Goal: Complete application form: Complete application form

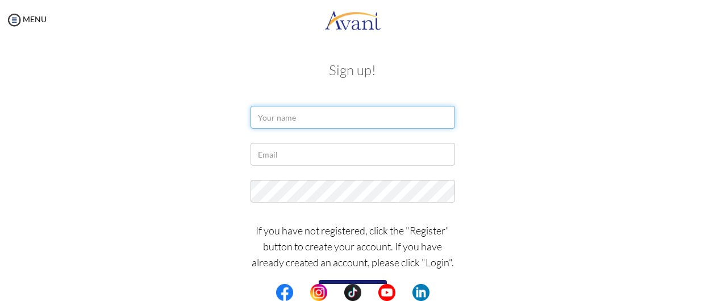
click at [275, 118] on input "text" at bounding box center [353, 117] width 205 height 23
type input "Joyce May C. Turiano"
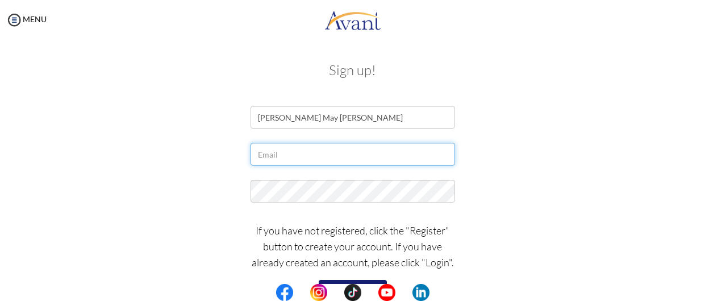
click at [262, 157] on input "text" at bounding box center [353, 154] width 205 height 23
type input "[EMAIL_ADDRESS][DOMAIN_NAME]"
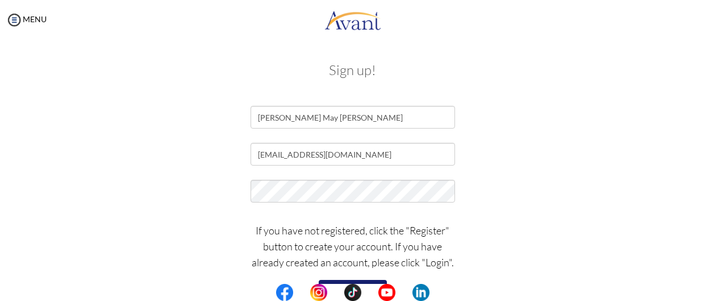
click at [174, 230] on div "If you have not registered, click the "Register" button to create your account.…" at bounding box center [352, 268] width 665 height 102
click at [333, 281] on button "Register" at bounding box center [353, 289] width 68 height 18
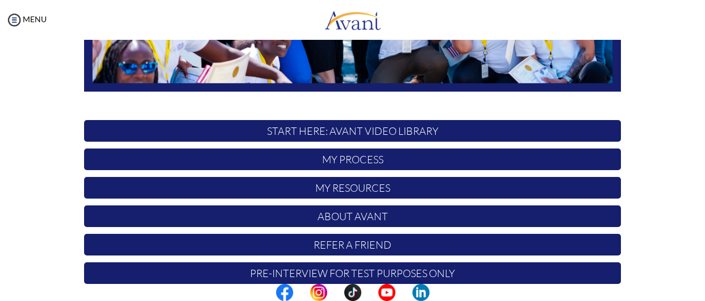
scroll to position [318, 0]
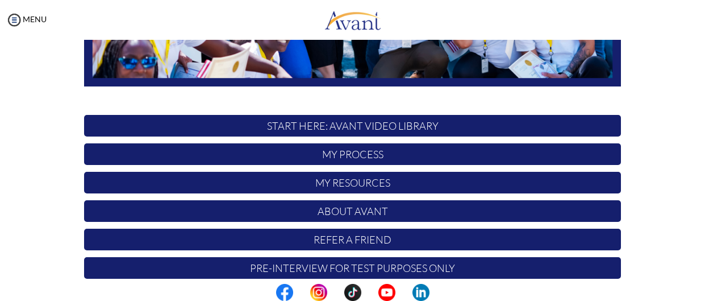
click at [385, 151] on p "My Process" at bounding box center [352, 154] width 537 height 22
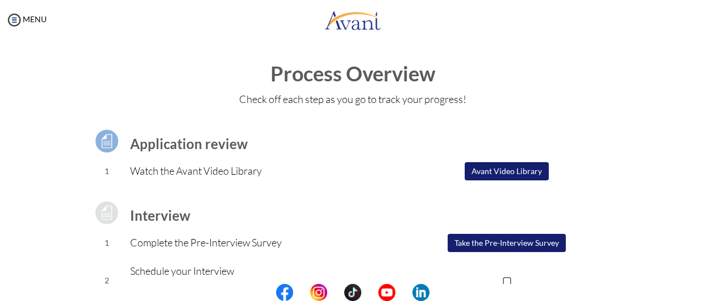
click at [519, 167] on button "Avant Video Library" at bounding box center [507, 171] width 84 height 18
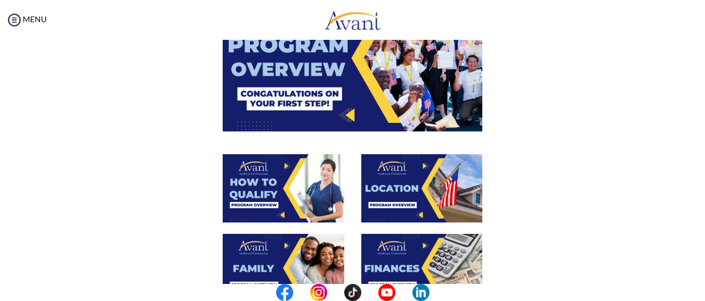
scroll to position [159, 0]
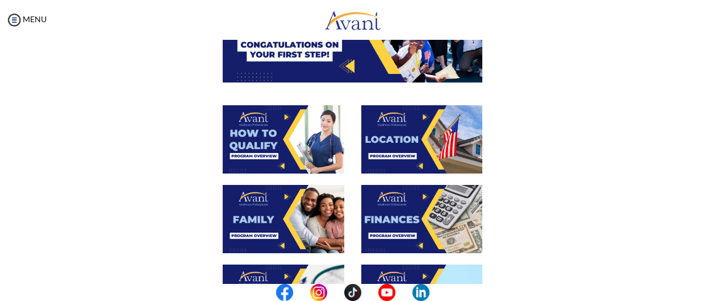
click at [351, 63] on img at bounding box center [353, 9] width 260 height 146
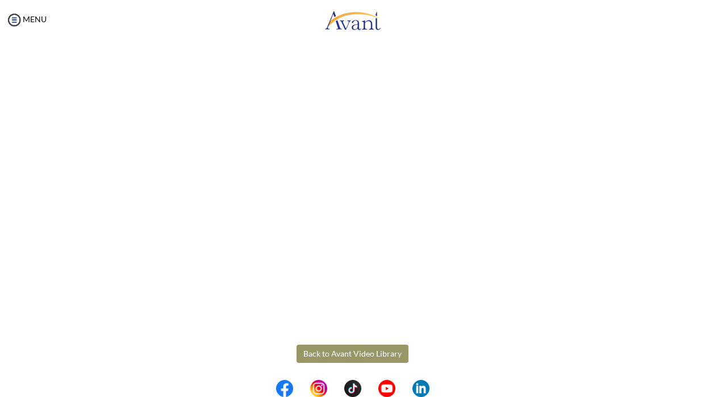
click at [352, 300] on body "Maintenance break. Please come back in 2 hours. MENU My Status What is the next…" at bounding box center [352, 198] width 705 height 397
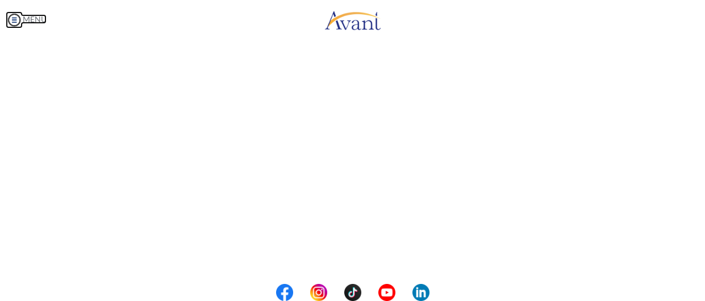
click at [11, 23] on img at bounding box center [14, 19] width 17 height 17
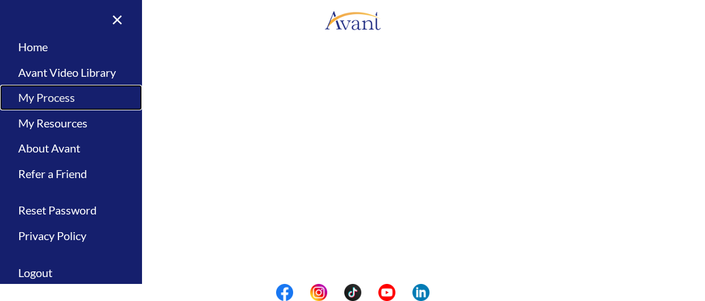
click at [69, 102] on link "My Process" at bounding box center [71, 98] width 142 height 26
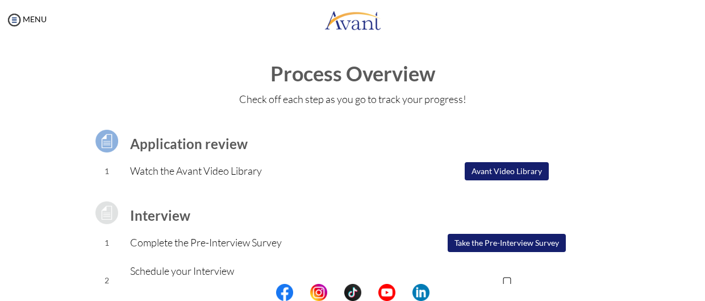
click at [518, 244] on button "Take the Pre-Interview Survey" at bounding box center [507, 243] width 118 height 18
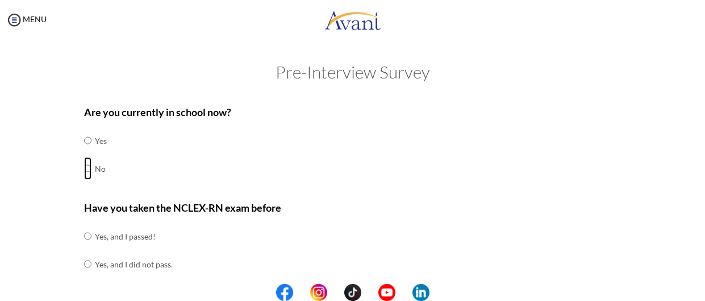
click at [88, 152] on input "radio" at bounding box center [87, 140] width 7 height 23
radio input "true"
click at [86, 247] on input "radio" at bounding box center [87, 236] width 7 height 23
radio input "true"
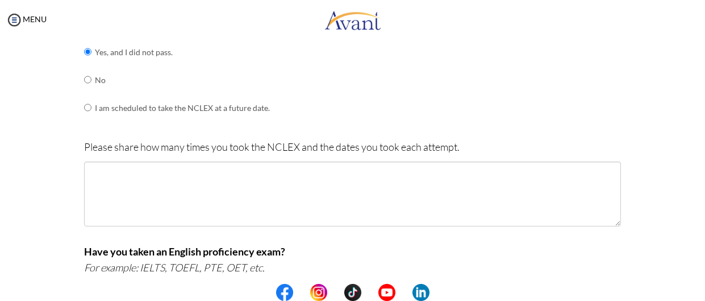
scroll to position [250, 0]
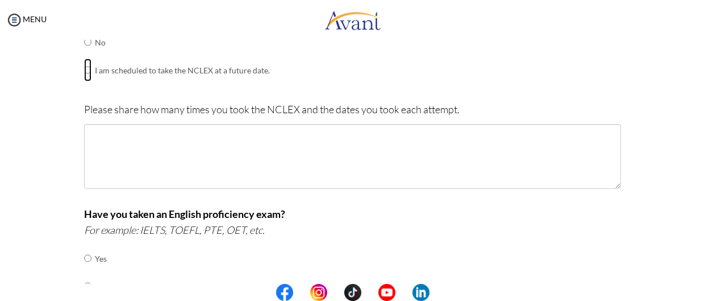
radio input "true"
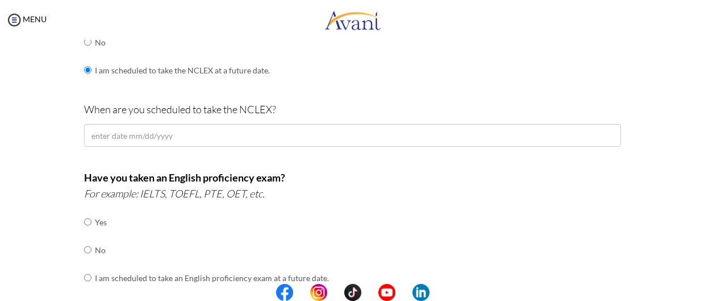
click at [43, 93] on div "Are you currently in school now? Yes No Have you taken the NCLEX-RN exam before…" at bounding box center [352, 183] width 665 height 669
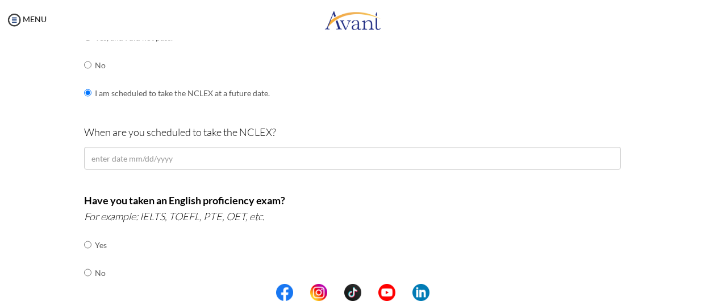
scroll to position [181, 0]
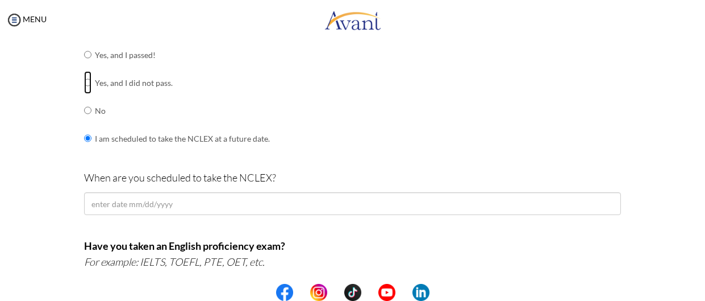
click at [90, 66] on input "radio" at bounding box center [87, 54] width 7 height 23
radio input "true"
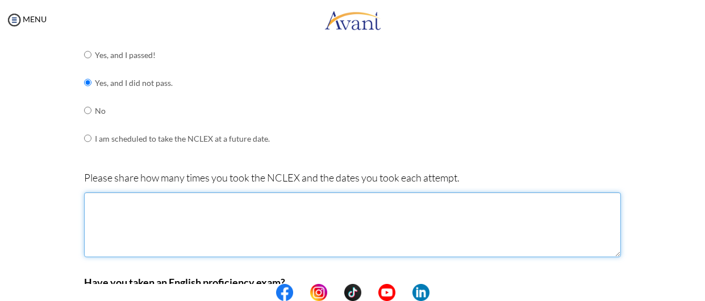
click at [115, 214] on textarea at bounding box center [352, 224] width 537 height 65
type textarea "Itook"
type textarea "I took my 1st attempt last May 15,2025"
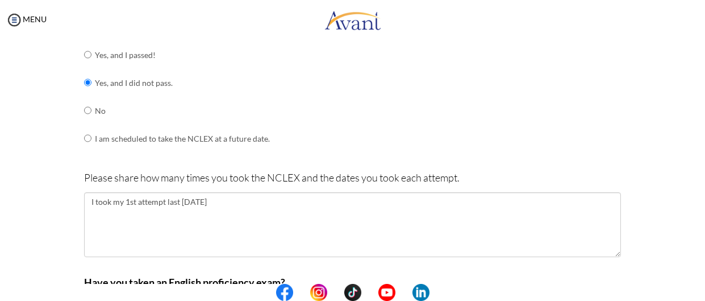
click at [663, 178] on div "Are you currently in school now? Yes No Have you taken the NCLEX-RN exam before…" at bounding box center [352, 269] width 665 height 705
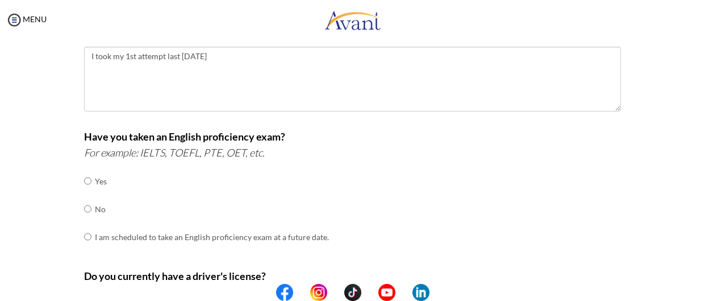
scroll to position [363, 0]
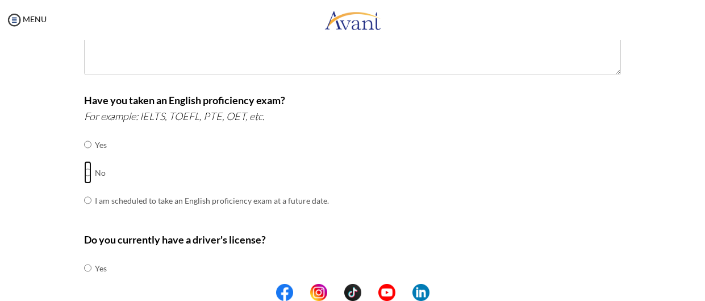
click at [85, 156] on input "radio" at bounding box center [87, 144] width 7 height 23
radio input "true"
click at [53, 190] on div "Are you currently in school now? Yes No Have you taken the NCLEX-RN exam before…" at bounding box center [352, 87] width 665 height 705
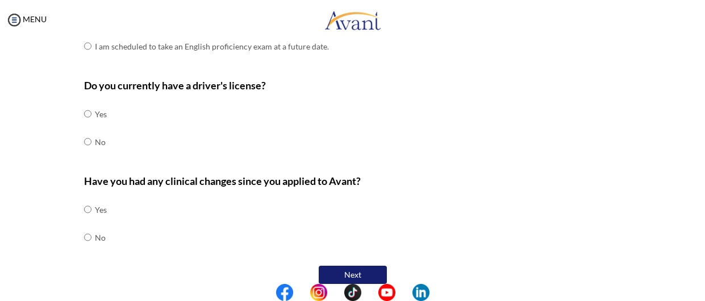
scroll to position [522, 0]
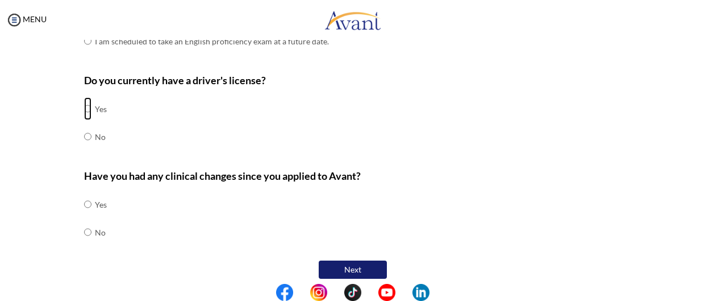
click at [89, 113] on input "radio" at bounding box center [87, 108] width 7 height 23
radio input "true"
click at [88, 215] on input "radio" at bounding box center [87, 204] width 7 height 23
radio input "true"
click at [348, 268] on button "Next" at bounding box center [353, 269] width 68 height 18
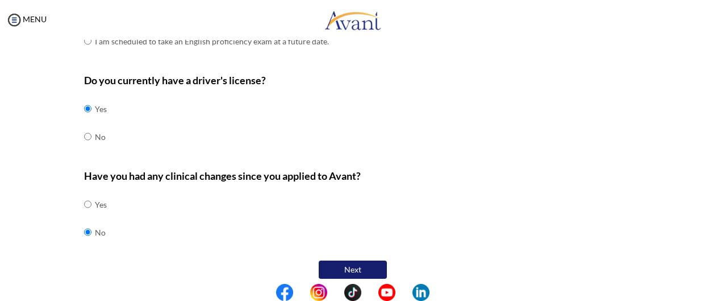
scroll to position [22, 0]
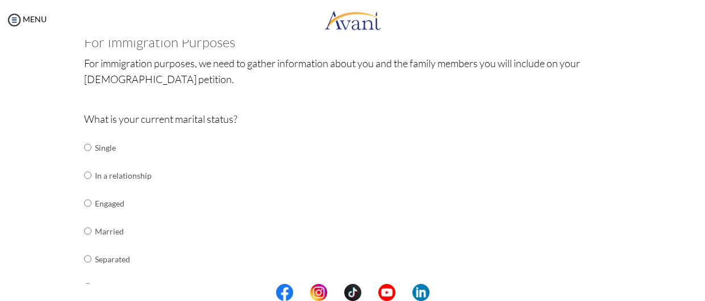
scroll to position [90, 0]
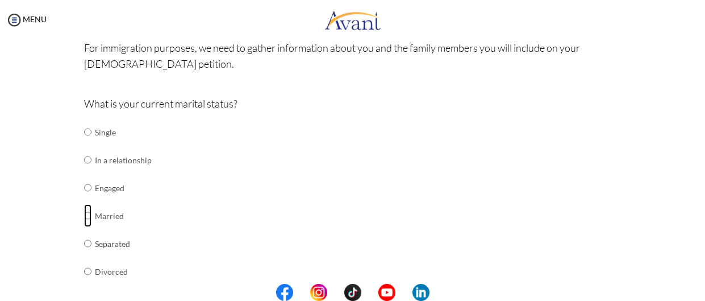
click at [88, 143] on input "radio" at bounding box center [87, 132] width 7 height 23
radio input "true"
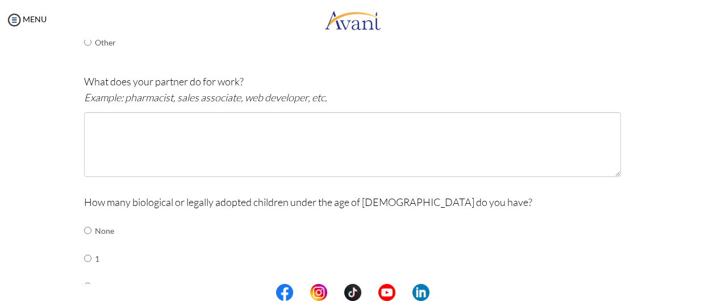
scroll to position [363, 0]
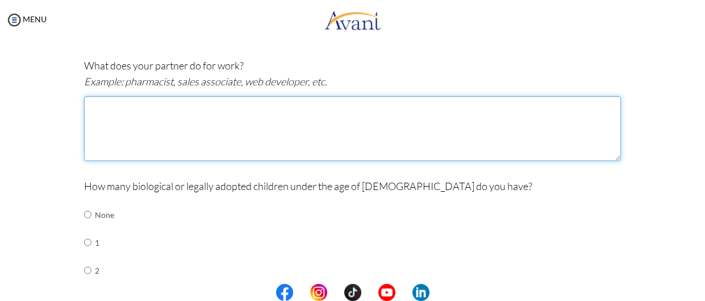
click at [147, 126] on textarea at bounding box center [352, 128] width 537 height 65
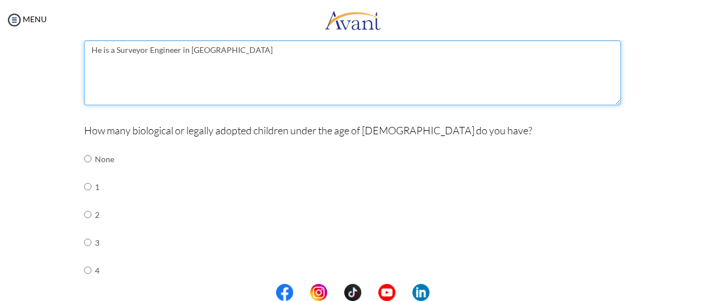
scroll to position [434, 0]
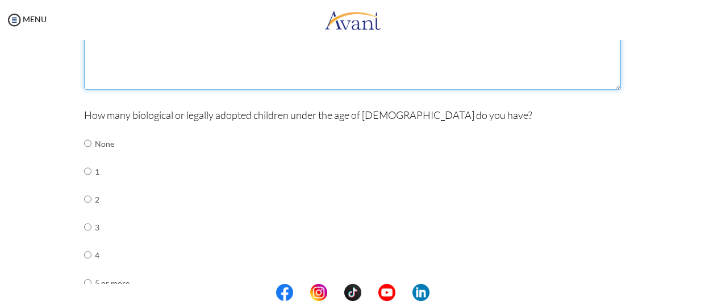
type textarea "He is a Surveyor Engineer in Qatar"
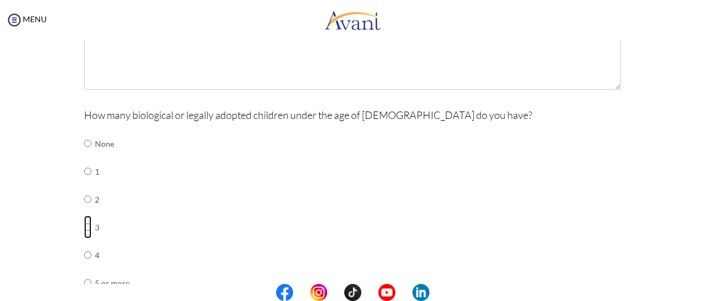
click at [88, 155] on input "radio" at bounding box center [87, 143] width 7 height 23
radio input "true"
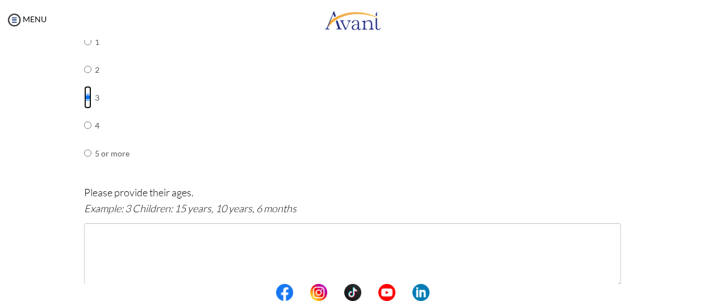
scroll to position [602, 0]
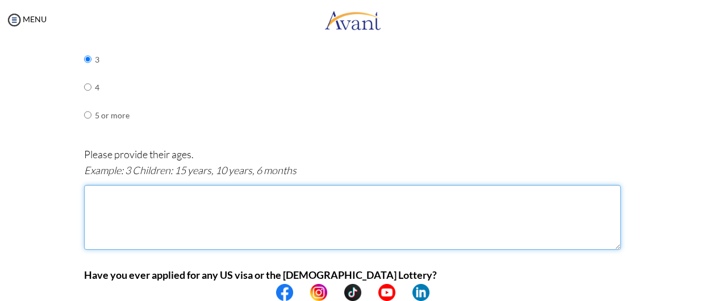
click at [117, 245] on textarea at bounding box center [352, 217] width 537 height 65
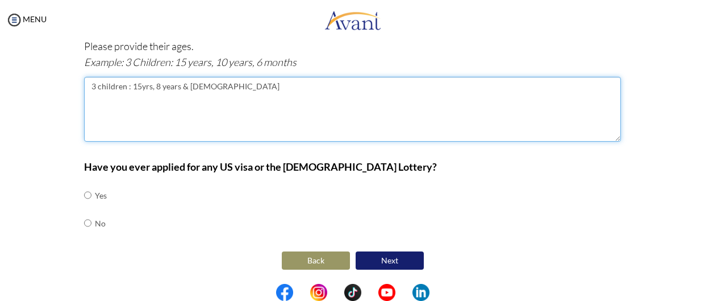
scroll to position [713, 0]
type textarea "3 children : 15yrs, 8 years & 6 yrs old"
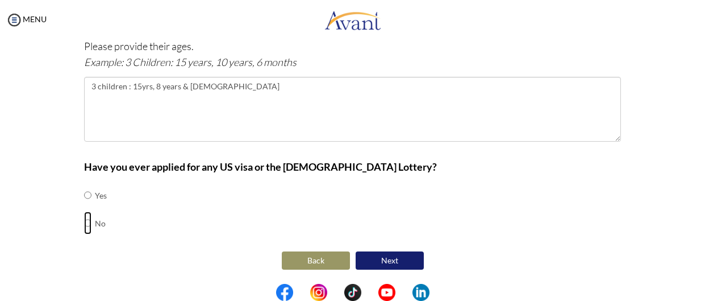
click at [85, 206] on input "radio" at bounding box center [87, 195] width 7 height 23
radio input "true"
click at [384, 266] on button "Next" at bounding box center [390, 260] width 68 height 18
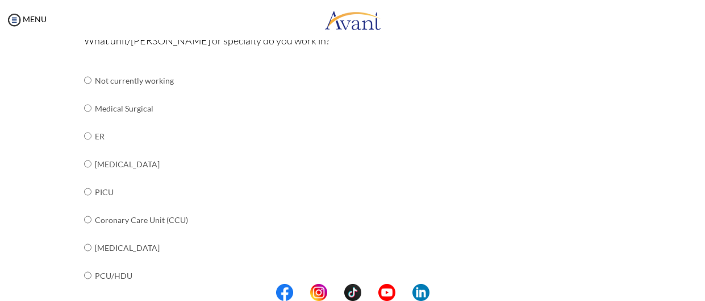
scroll to position [151, 0]
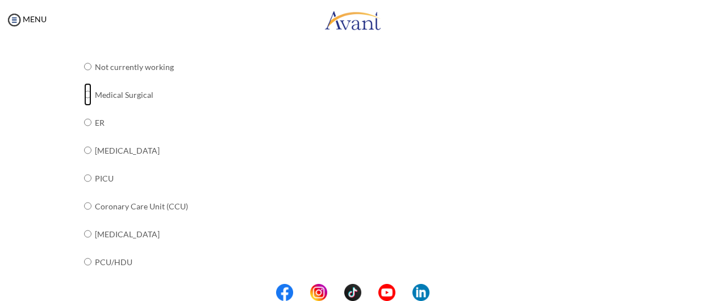
click at [88, 78] on input "radio" at bounding box center [87, 66] width 7 height 23
radio input "true"
click at [61, 155] on div "Are you currently in school now? Yes No Have you taken the NCLEX-RN exam before…" at bounding box center [352, 296] width 665 height 698
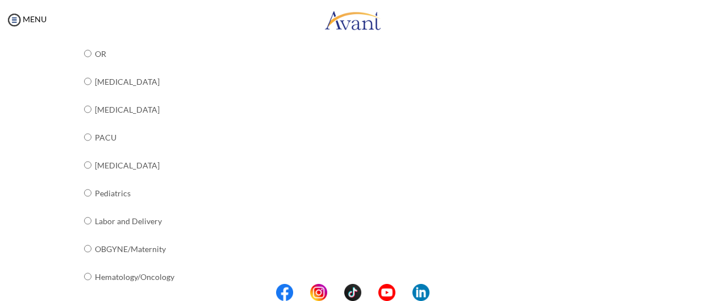
scroll to position [389, 0]
radio input "true"
click at [26, 222] on div "Are you currently in school now? Yes No Have you taken the NCLEX-RN exam before…" at bounding box center [352, 59] width 665 height 698
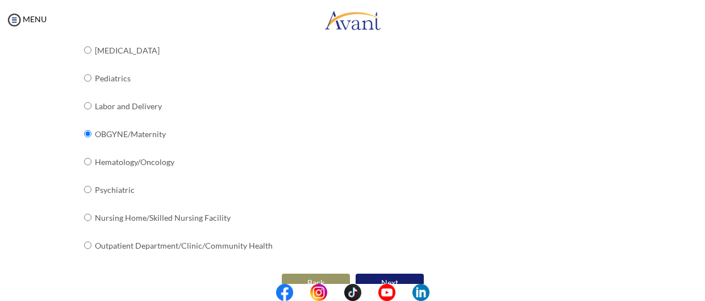
scroll to position [529, 0]
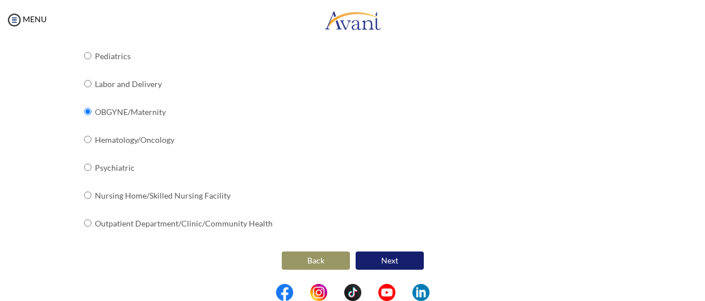
click at [371, 260] on button "Next" at bounding box center [390, 260] width 68 height 18
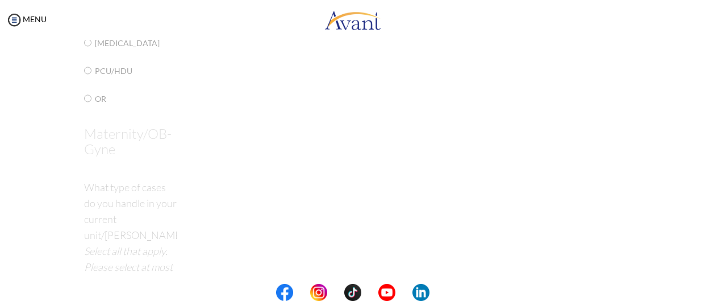
scroll to position [22, 0]
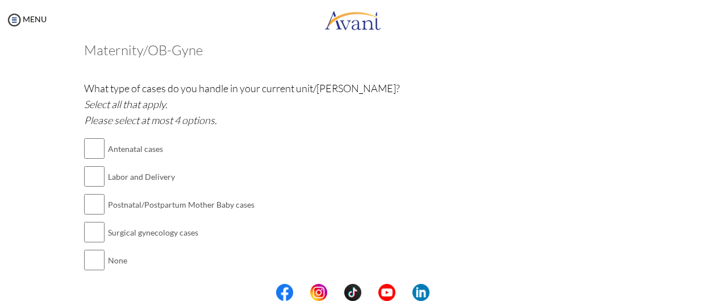
scroll to position [98, 0]
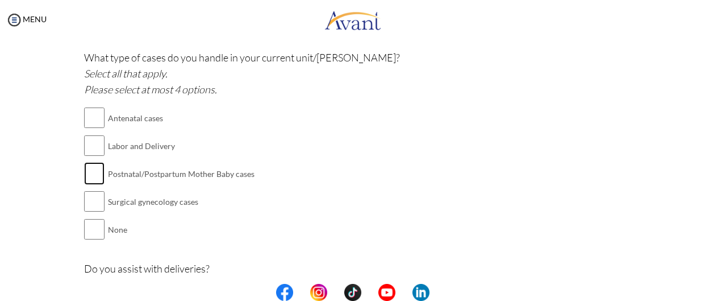
click at [99, 180] on input "checkbox" at bounding box center [94, 173] width 20 height 23
checkbox input "true"
click at [99, 140] on input "checkbox" at bounding box center [94, 145] width 20 height 23
checkbox input "true"
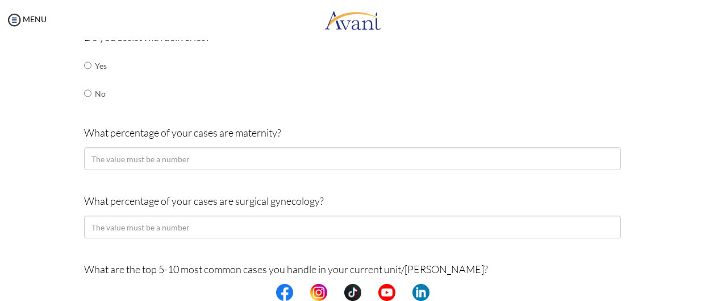
scroll to position [302, 0]
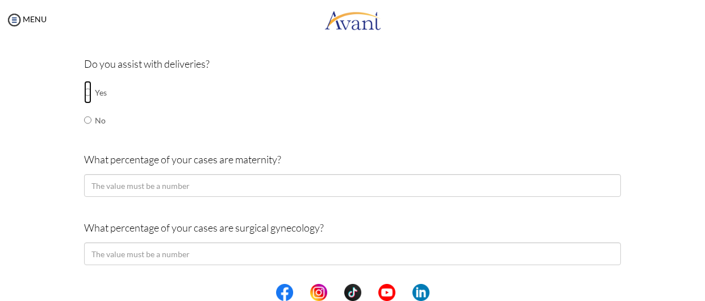
click at [87, 92] on input "radio" at bounding box center [87, 92] width 7 height 23
radio input "true"
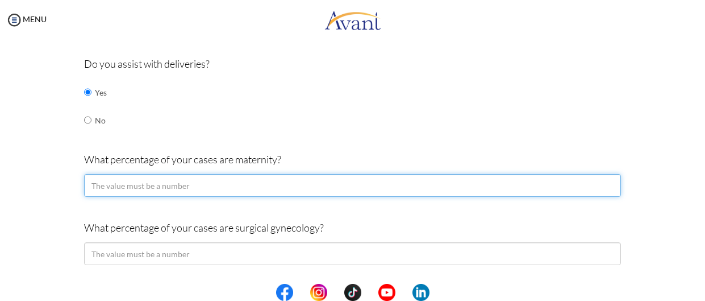
click at [136, 186] on input "number" at bounding box center [352, 185] width 537 height 23
click at [609, 189] on input "-1" at bounding box center [352, 185] width 537 height 23
click at [611, 183] on input "0" at bounding box center [352, 185] width 537 height 23
click at [611, 183] on input "1" at bounding box center [352, 185] width 537 height 23
click at [611, 183] on input "2" at bounding box center [352, 185] width 537 height 23
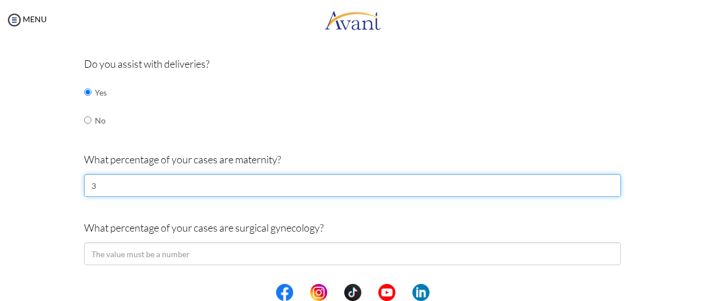
click at [611, 183] on input "3" at bounding box center [352, 185] width 537 height 23
click at [611, 183] on input "4" at bounding box center [352, 185] width 537 height 23
click at [611, 183] on input "5" at bounding box center [352, 185] width 537 height 23
click at [611, 183] on input "6" at bounding box center [352, 185] width 537 height 23
click at [611, 183] on input "7" at bounding box center [352, 185] width 537 height 23
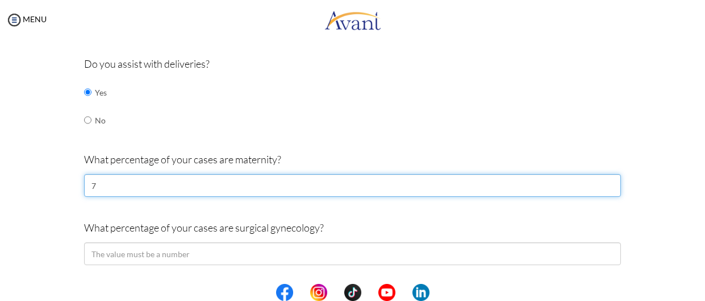
type input "8"
click at [611, 183] on input "8" at bounding box center [352, 185] width 537 height 23
click at [612, 192] on input "8" at bounding box center [352, 185] width 537 height 23
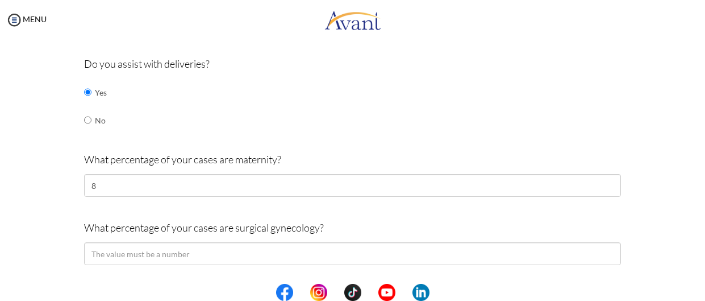
click at [685, 203] on div "Are you currently in school now? Yes No Have you taken the NCLEX-RN exam before…" at bounding box center [352, 250] width 665 height 909
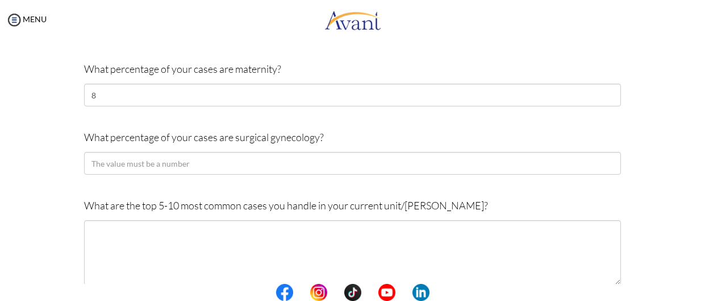
scroll to position [393, 0]
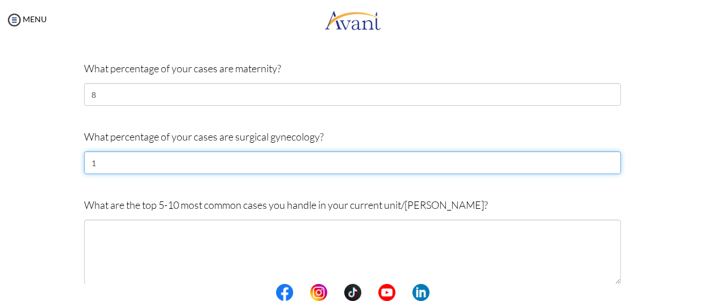
click at [611, 162] on input "1" at bounding box center [352, 162] width 537 height 23
click at [611, 162] on input "2" at bounding box center [352, 162] width 537 height 23
click at [611, 162] on input "3" at bounding box center [352, 162] width 537 height 23
click at [611, 162] on input "4" at bounding box center [352, 162] width 537 height 23
click at [611, 162] on input "5" at bounding box center [352, 162] width 537 height 23
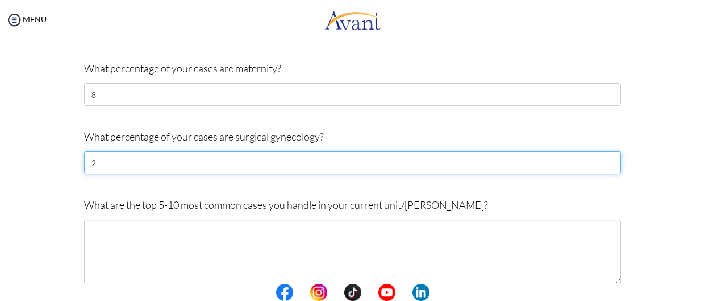
type input "1"
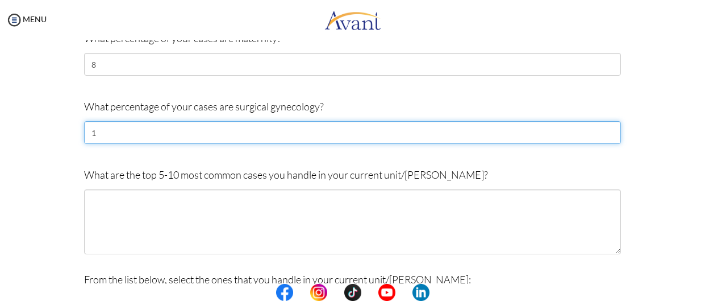
scroll to position [432, 0]
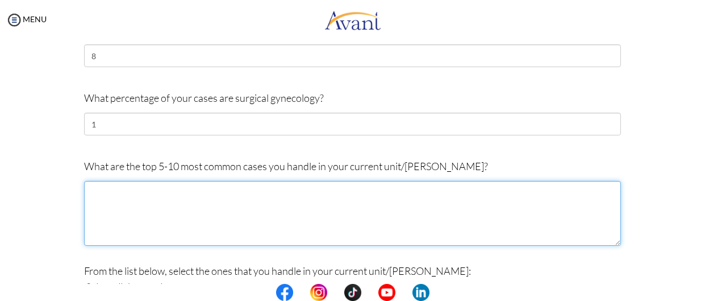
click at [436, 218] on textarea at bounding box center [352, 213] width 537 height 65
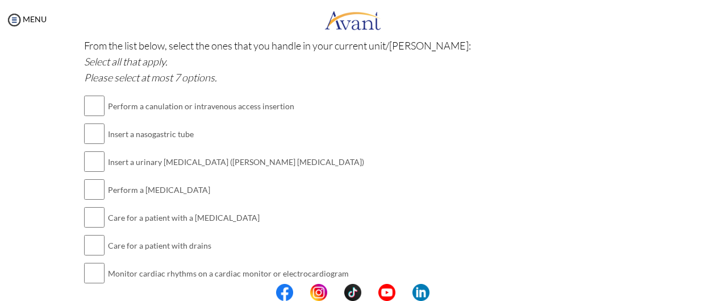
scroll to position [658, 0]
type textarea "Post NSD, Post CS for Fractional & curretage pt Post E &C pre eclampsia pt"
click at [96, 106] on input "checkbox" at bounding box center [94, 105] width 20 height 23
checkbox input "true"
click at [94, 160] on input "checkbox" at bounding box center [94, 161] width 20 height 23
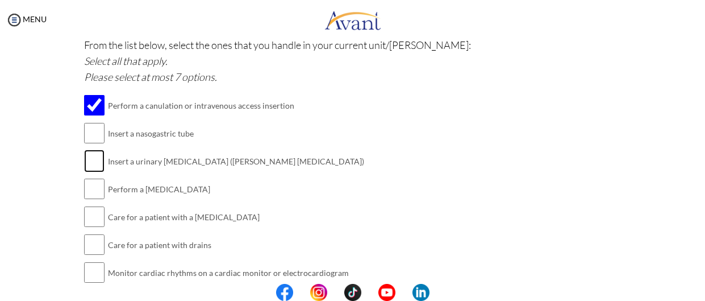
checkbox input "true"
click at [97, 196] on input "checkbox" at bounding box center [94, 188] width 20 height 23
checkbox input "true"
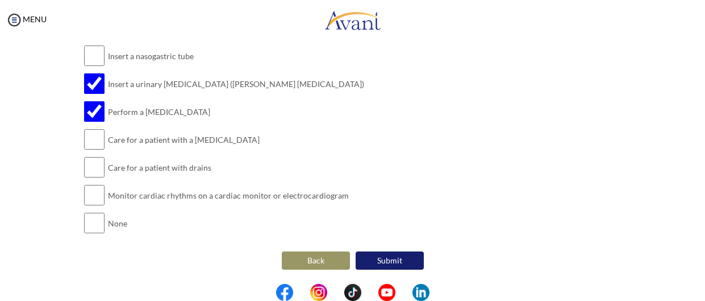
scroll to position [738, 0]
click at [101, 167] on input "checkbox" at bounding box center [94, 167] width 20 height 23
checkbox input "true"
click at [93, 196] on input "checkbox" at bounding box center [94, 195] width 20 height 23
checkbox input "true"
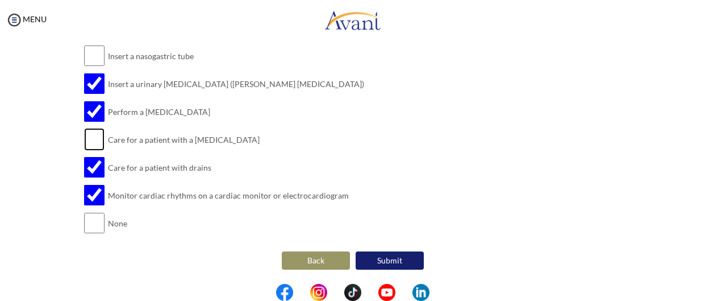
click at [96, 144] on input "checkbox" at bounding box center [94, 139] width 20 height 23
checkbox input "true"
click at [393, 258] on button "Submit" at bounding box center [390, 260] width 68 height 18
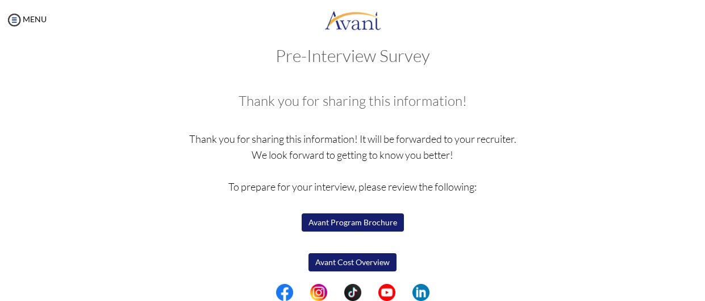
scroll to position [50, 0]
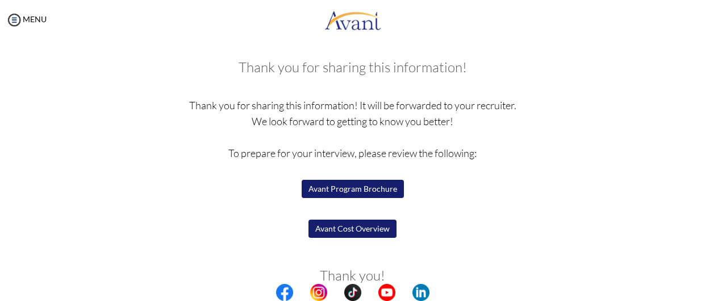
click at [346, 188] on button "Avant Program Brochure" at bounding box center [353, 189] width 102 height 18
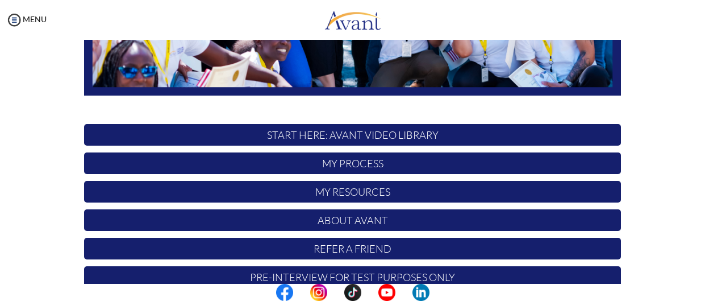
scroll to position [331, 0]
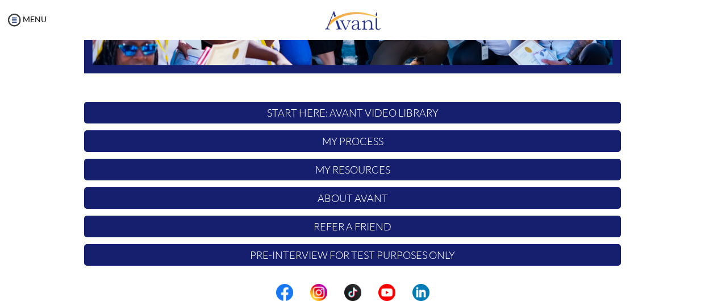
click at [340, 260] on p "Pre-Interview for test purposes only" at bounding box center [352, 255] width 537 height 22
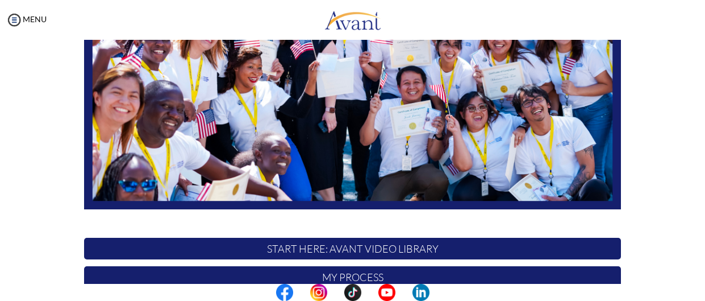
scroll to position [331, 0]
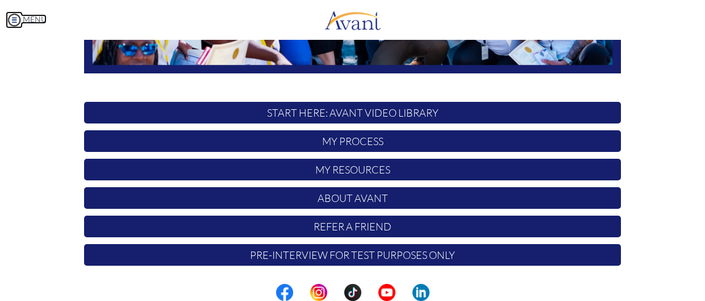
click at [15, 23] on img at bounding box center [14, 19] width 17 height 17
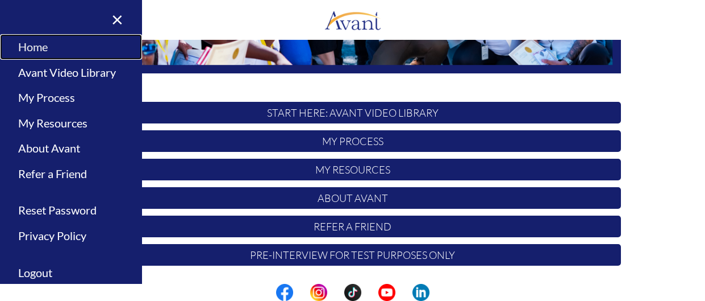
click at [35, 46] on link "Home" at bounding box center [71, 47] width 142 height 26
